Goal: Task Accomplishment & Management: Manage account settings

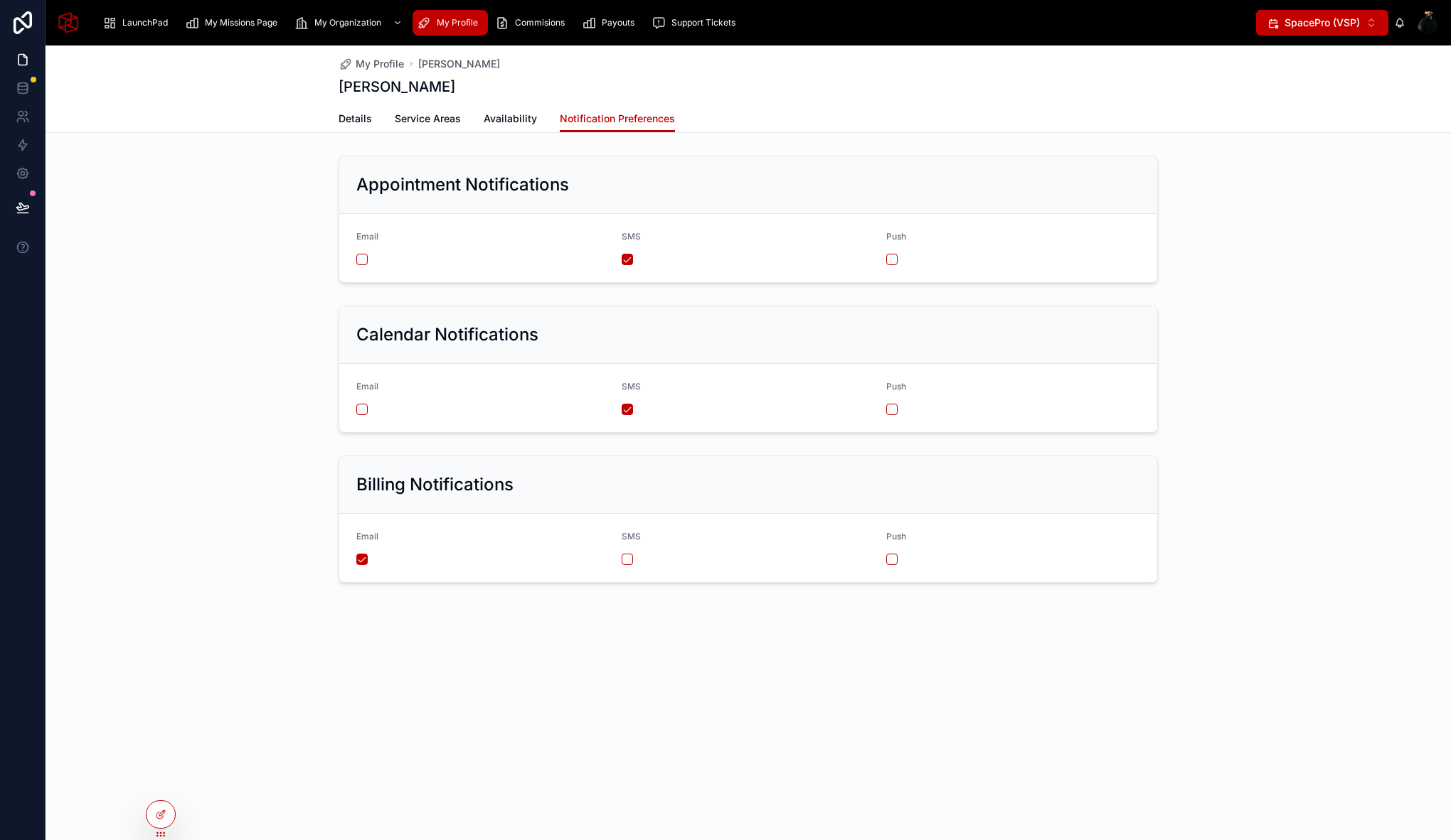
click at [1360, 20] on button "SpacePro (VSP) ⌥ 2" at bounding box center [1322, 22] width 133 height 26
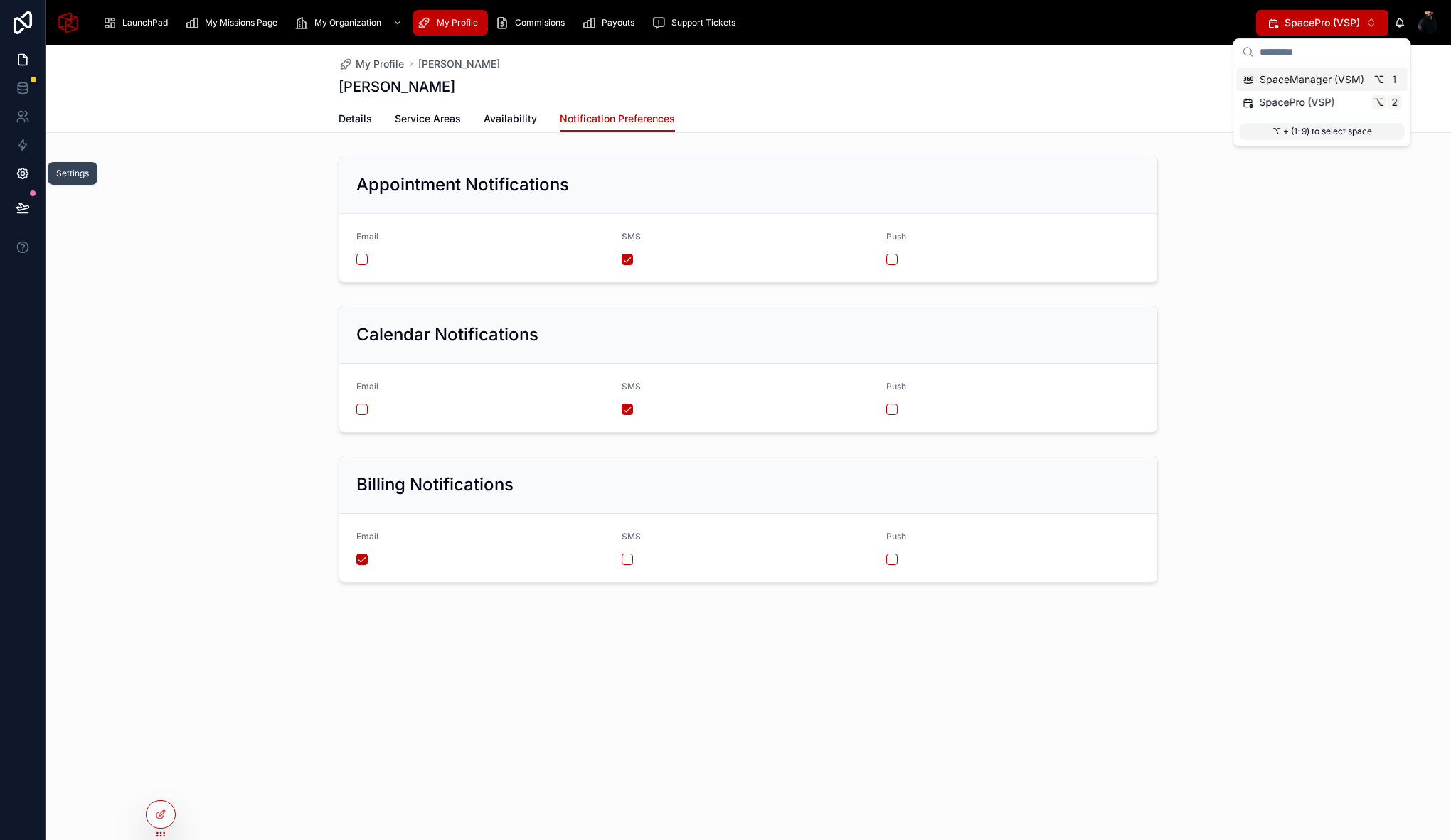
click at [28, 170] on icon at bounding box center [23, 173] width 14 height 14
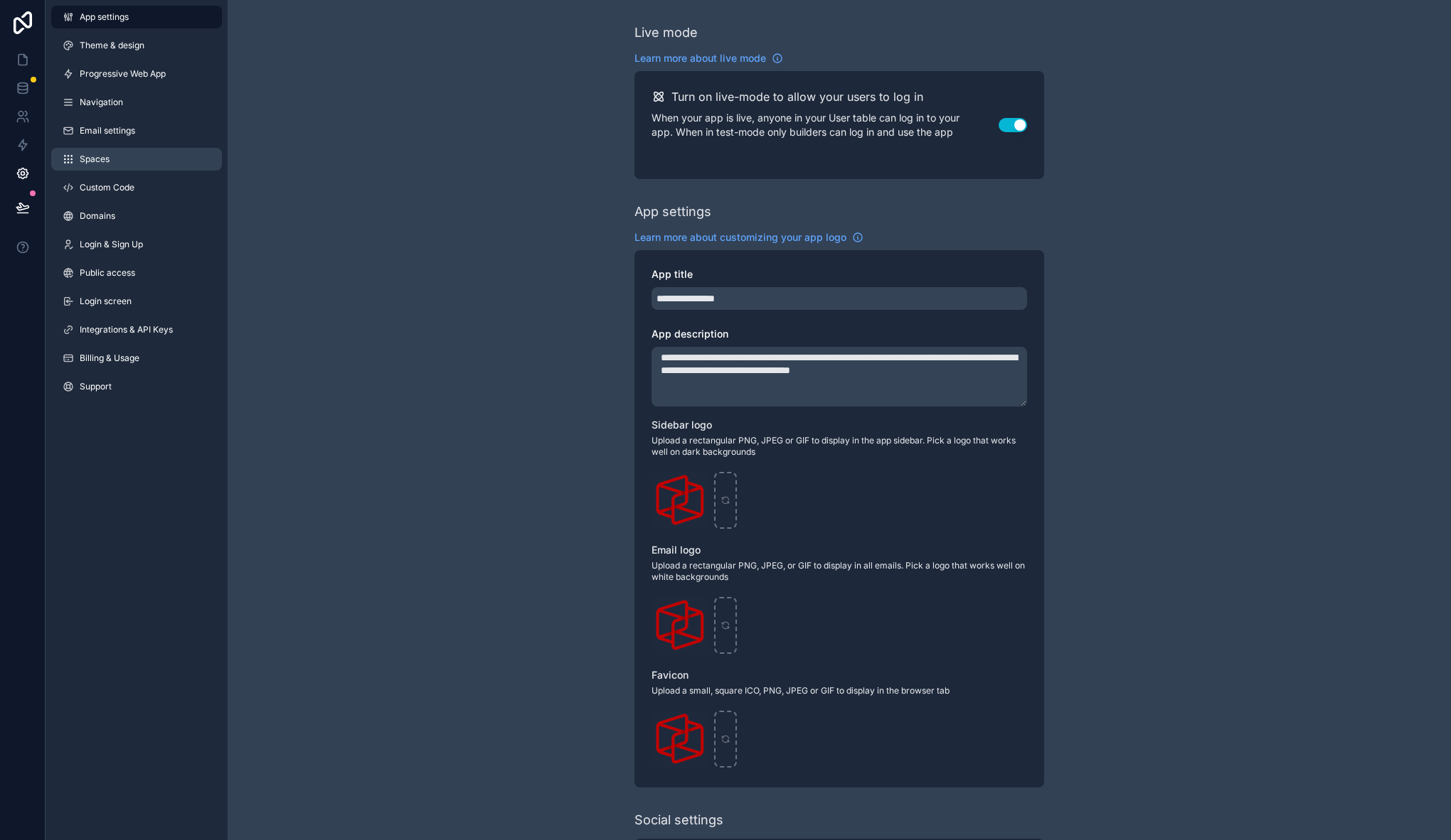
click at [136, 164] on link "Spaces" at bounding box center [136, 159] width 171 height 23
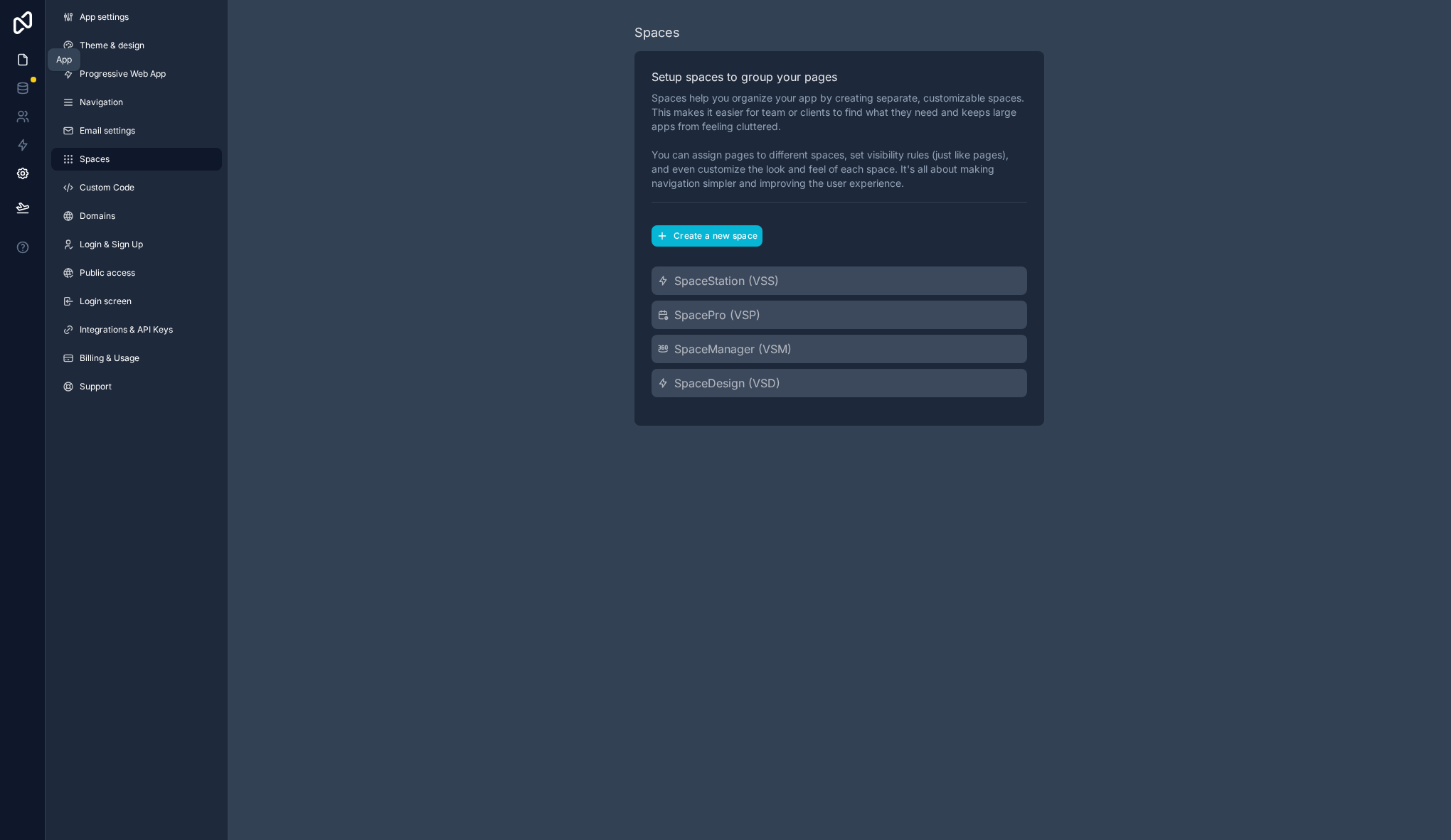
click at [24, 55] on icon at bounding box center [23, 60] width 9 height 11
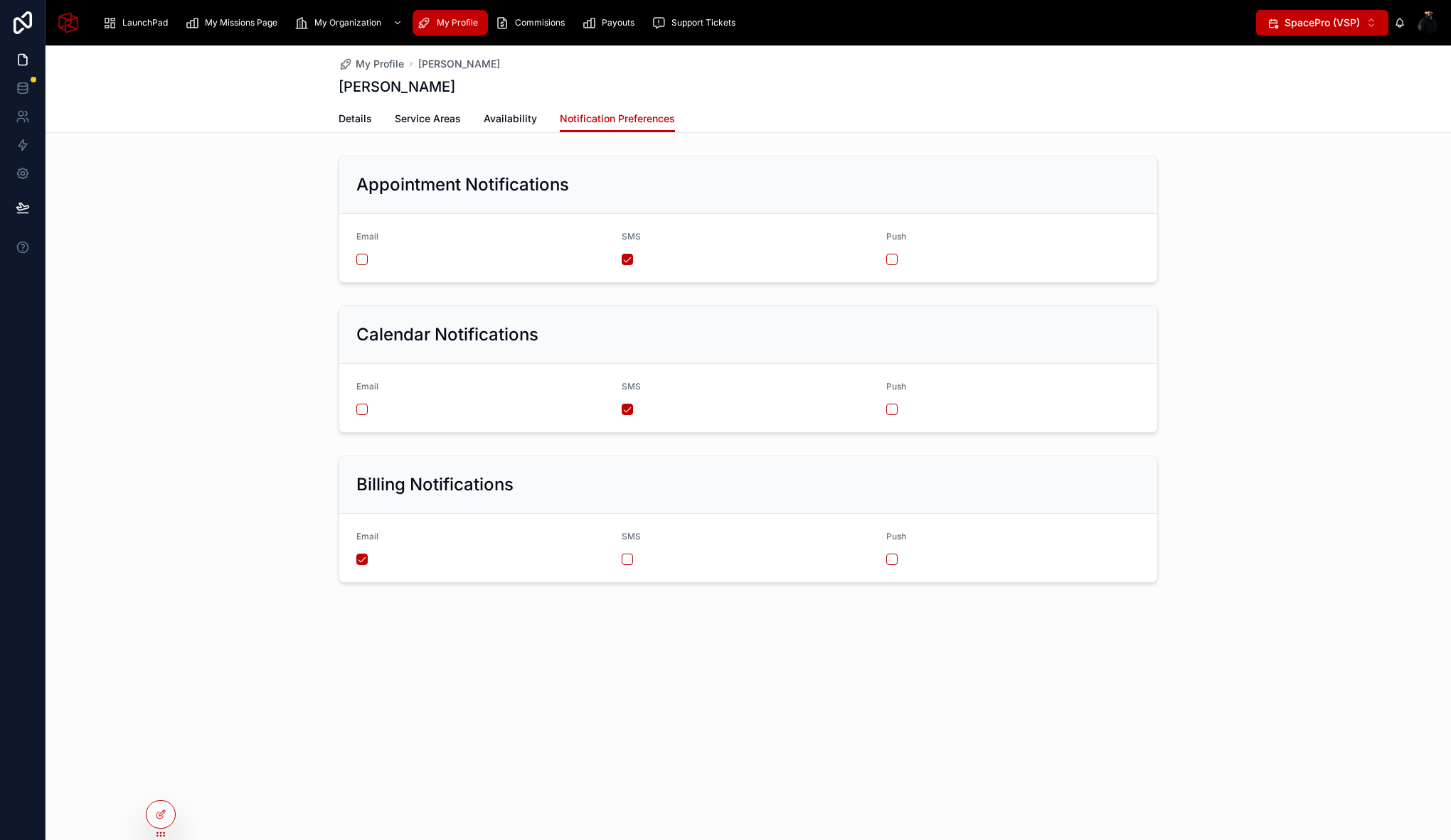
click at [1314, 22] on span "SpacePro (VSP)" at bounding box center [1321, 23] width 75 height 14
click at [1335, 333] on div "Calendar Notifications Email SMS Push" at bounding box center [748, 369] width 1405 height 139
click at [29, 216] on button at bounding box center [22, 207] width 31 height 40
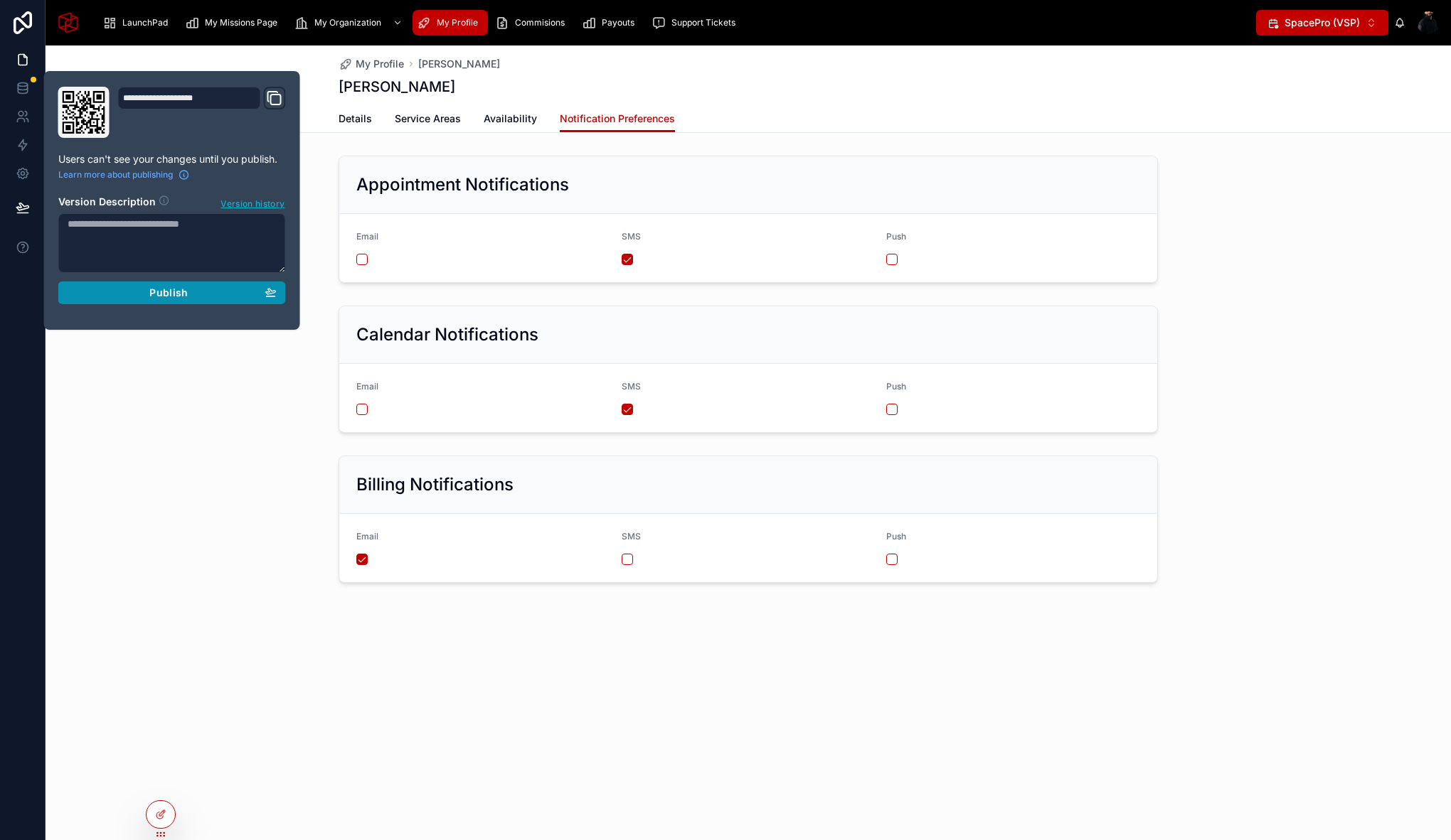
click at [162, 303] on button "Publish" at bounding box center [172, 293] width 228 height 23
